Goal: Task Accomplishment & Management: Use online tool/utility

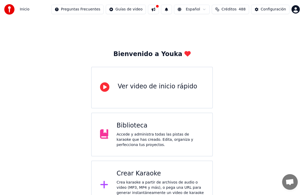
click at [159, 11] on button at bounding box center [153, 9] width 11 height 9
click at [267, 35] on div "Bienvenido a Youka Ver video de inicio rápido Biblioteca Accede y administra to…" at bounding box center [152, 114] width 304 height 191
click at [146, 172] on div "Crear Karaoke" at bounding box center [160, 173] width 87 height 8
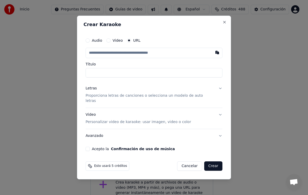
click at [111, 42] on button "Video" at bounding box center [109, 40] width 4 height 4
click at [117, 56] on div "Seleccionar archivo" at bounding box center [108, 52] width 44 height 9
type input "**********"
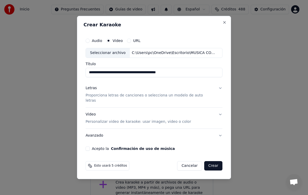
click at [90, 146] on button "Acepto la Confirmación de uso de música" at bounding box center [88, 148] width 4 height 4
click at [216, 113] on button "Video Personalizar video de karaoke: usar imagen, video o color" at bounding box center [154, 118] width 137 height 21
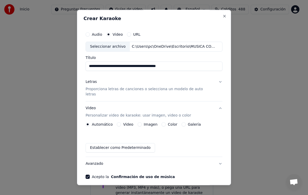
scroll to position [17, 0]
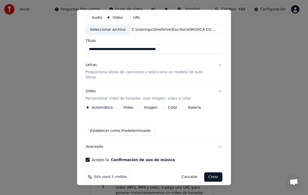
click at [209, 172] on button "Crear" at bounding box center [213, 176] width 18 height 9
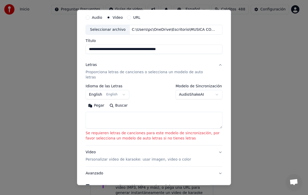
click at [120, 90] on button "English English" at bounding box center [108, 94] width 44 height 9
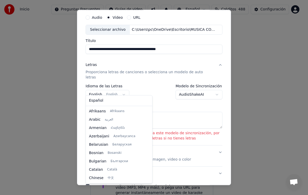
scroll to position [42, 0]
select select "**"
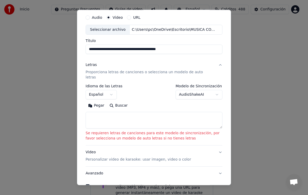
click at [111, 101] on button "Buscar" at bounding box center [118, 105] width 23 height 8
click at [90, 112] on textarea at bounding box center [154, 120] width 137 height 17
click at [90, 101] on button "Pegar" at bounding box center [96, 105] width 21 height 8
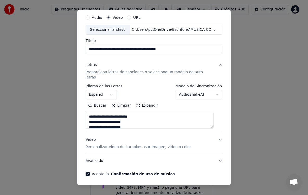
click at [215, 156] on button "Avanzado" at bounding box center [154, 161] width 137 height 14
type textarea "**********"
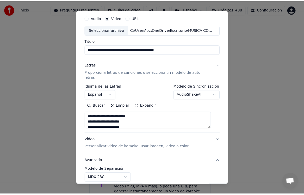
scroll to position [2, 0]
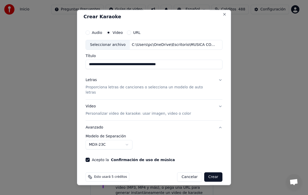
click at [207, 173] on button "Crear" at bounding box center [213, 176] width 18 height 9
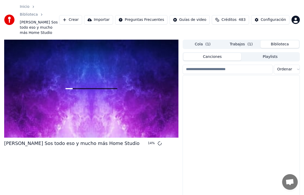
click at [280, 40] on button "Biblioteca" at bounding box center [279, 44] width 39 height 8
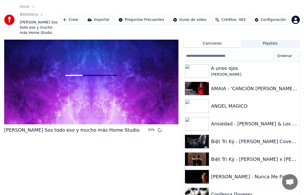
click at [210, 40] on button "Canciones" at bounding box center [212, 44] width 58 height 8
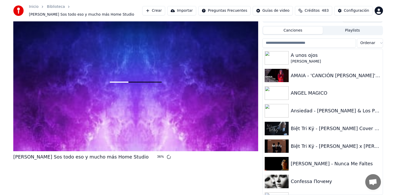
scroll to position [5, 0]
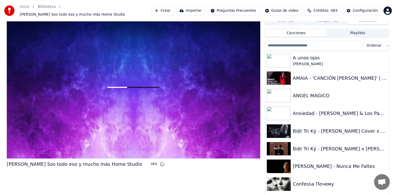
click at [46, 9] on link "Biblioteca" at bounding box center [47, 6] width 18 height 5
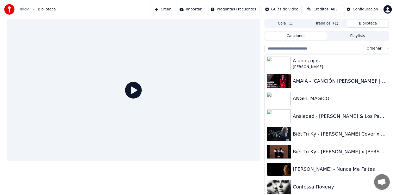
click at [287, 24] on button "Cola ( 1 )" at bounding box center [285, 24] width 41 height 8
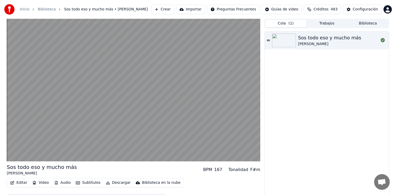
click at [88, 182] on button "Subtítulos" at bounding box center [88, 182] width 29 height 7
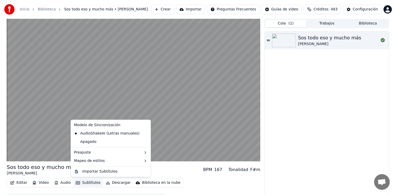
click at [144, 134] on icon at bounding box center [147, 133] width 6 height 4
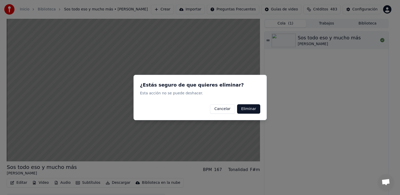
click at [248, 110] on button "Eliminar" at bounding box center [248, 108] width 23 height 9
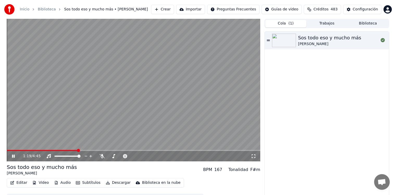
click at [207, 129] on video at bounding box center [133, 90] width 253 height 142
click at [310, 45] on div "[PERSON_NAME]" at bounding box center [329, 43] width 63 height 5
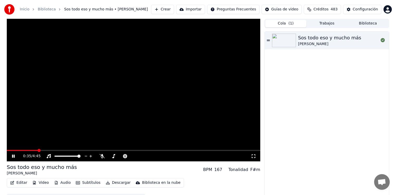
click at [38, 151] on span at bounding box center [133, 150] width 253 height 1
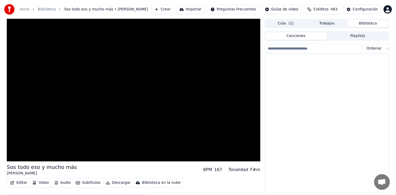
click at [365, 22] on button "Biblioteca" at bounding box center [367, 24] width 41 height 8
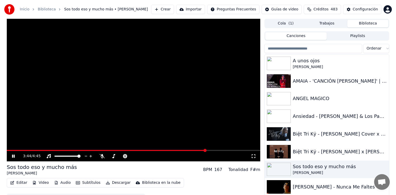
click at [12, 155] on icon at bounding box center [17, 156] width 12 height 4
